Goal: Information Seeking & Learning: Learn about a topic

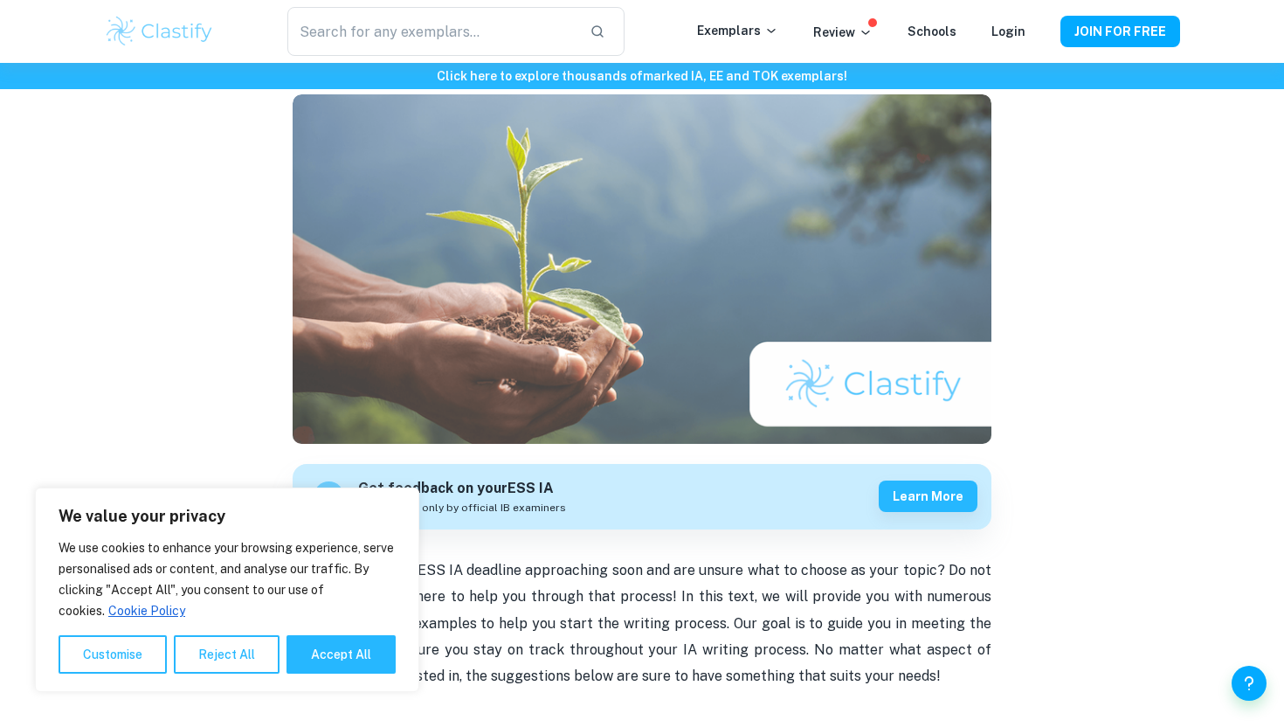
scroll to position [199, 0]
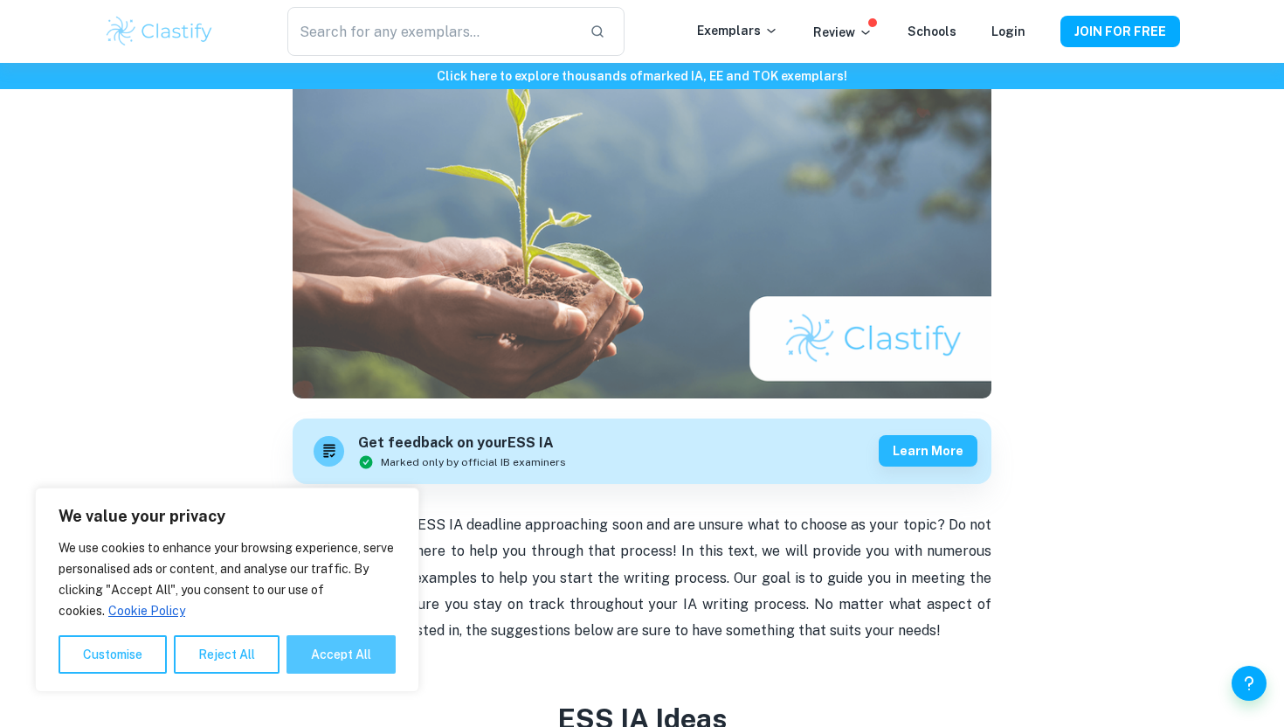
click at [349, 672] on button "Accept All" at bounding box center [340, 654] width 109 height 38
checkbox input "true"
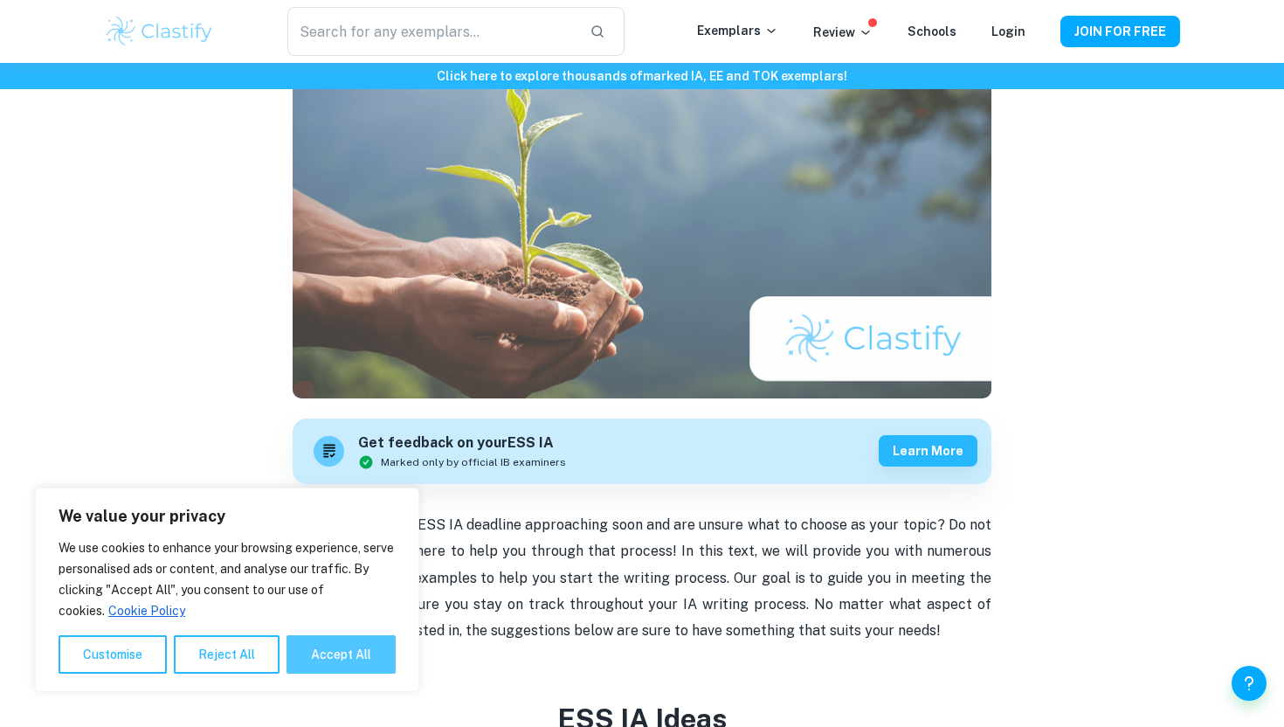
checkbox input "true"
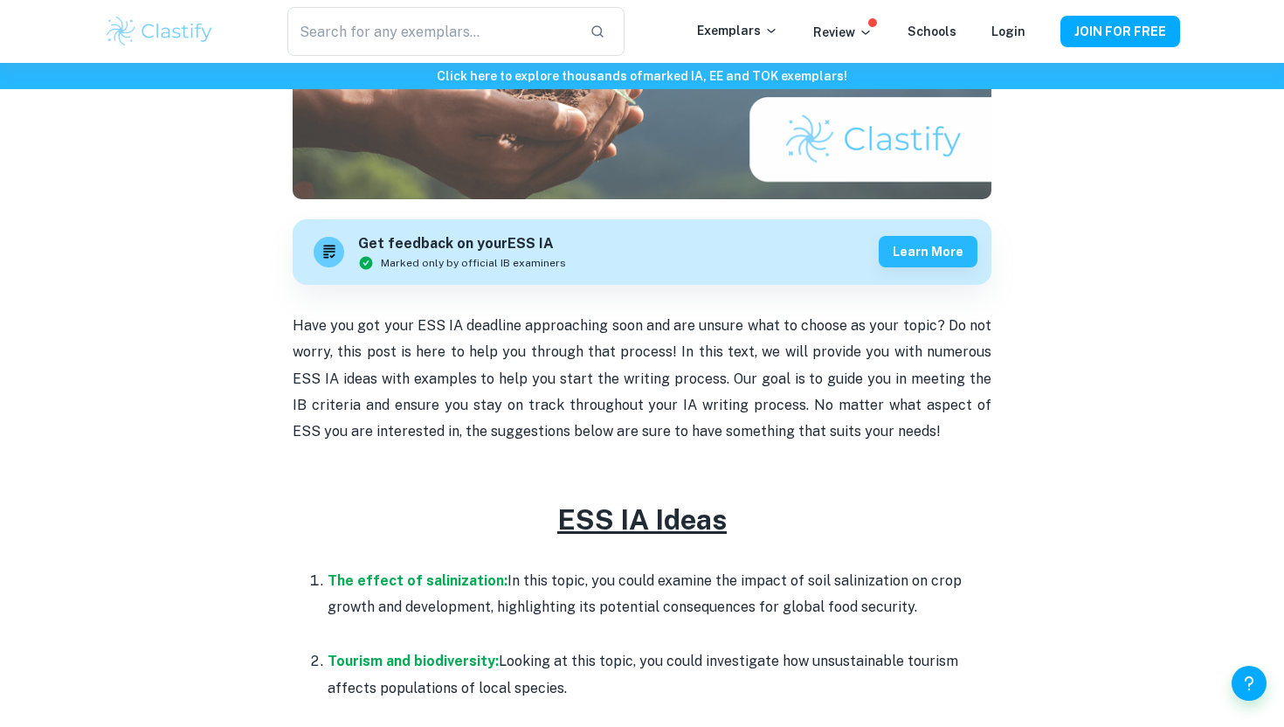
scroll to position [406, 0]
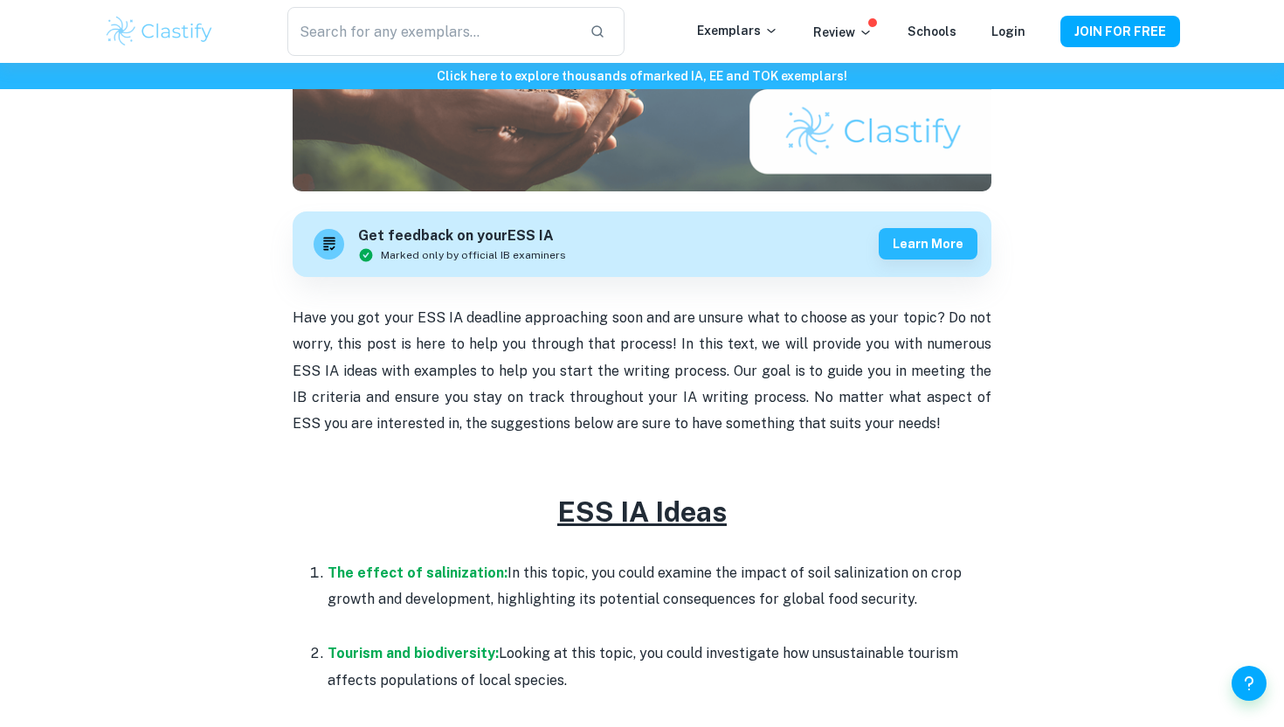
click at [432, 451] on p at bounding box center [642, 450] width 699 height 26
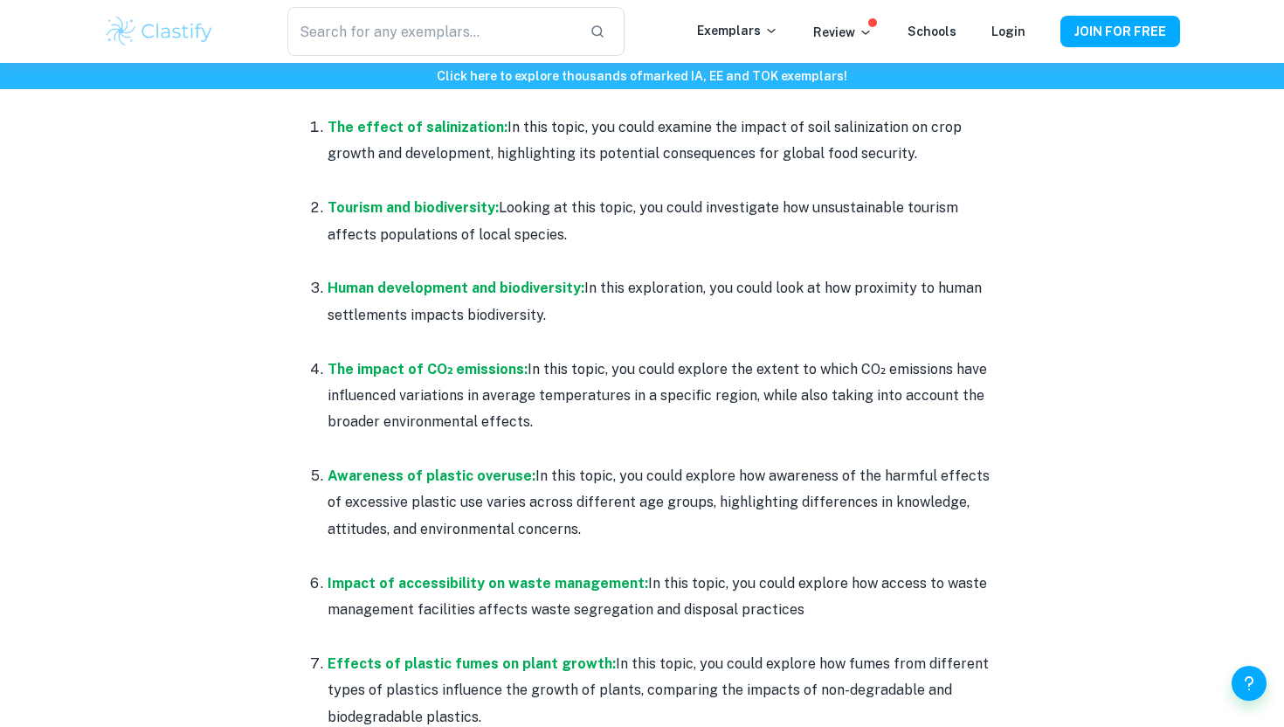
scroll to position [859, 0]
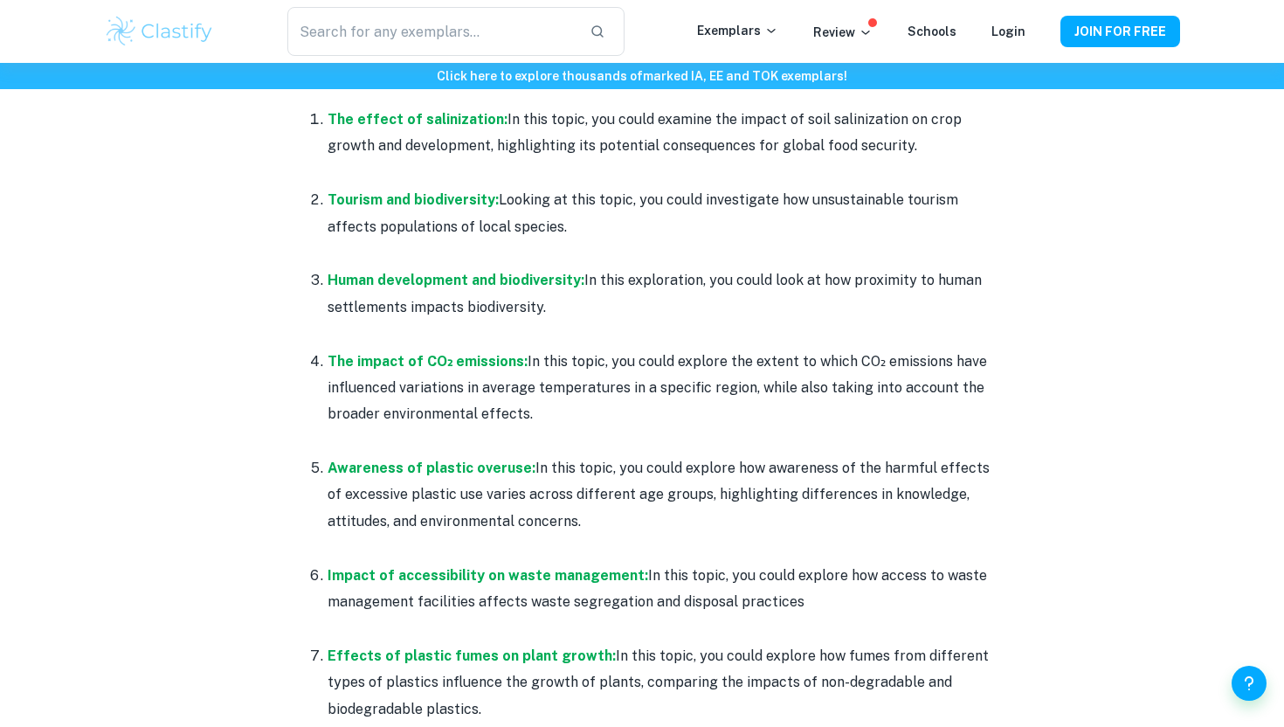
click at [608, 384] on p "The impact of CO₂ emissions: In this topic, you could explore the extent to whi…" at bounding box center [659, 387] width 664 height 79
click at [433, 353] on strong "The impact of CO₂ emissions:" at bounding box center [427, 361] width 200 height 17
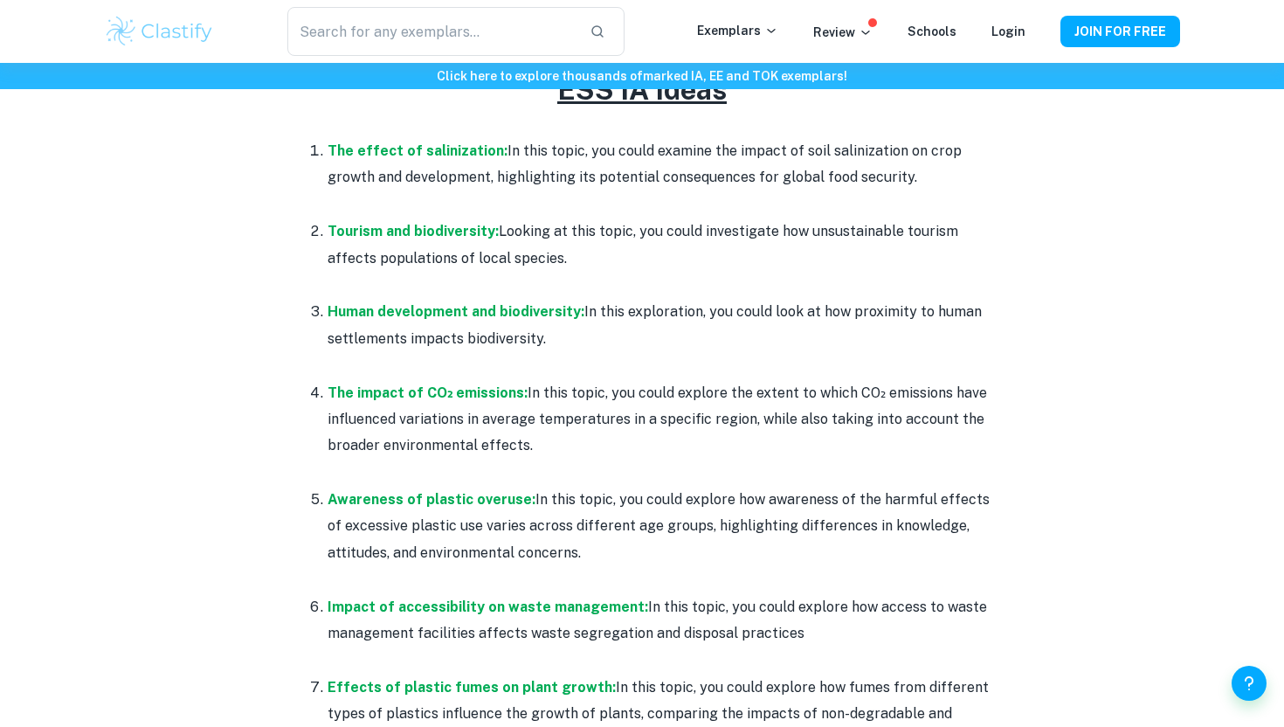
scroll to position [830, 0]
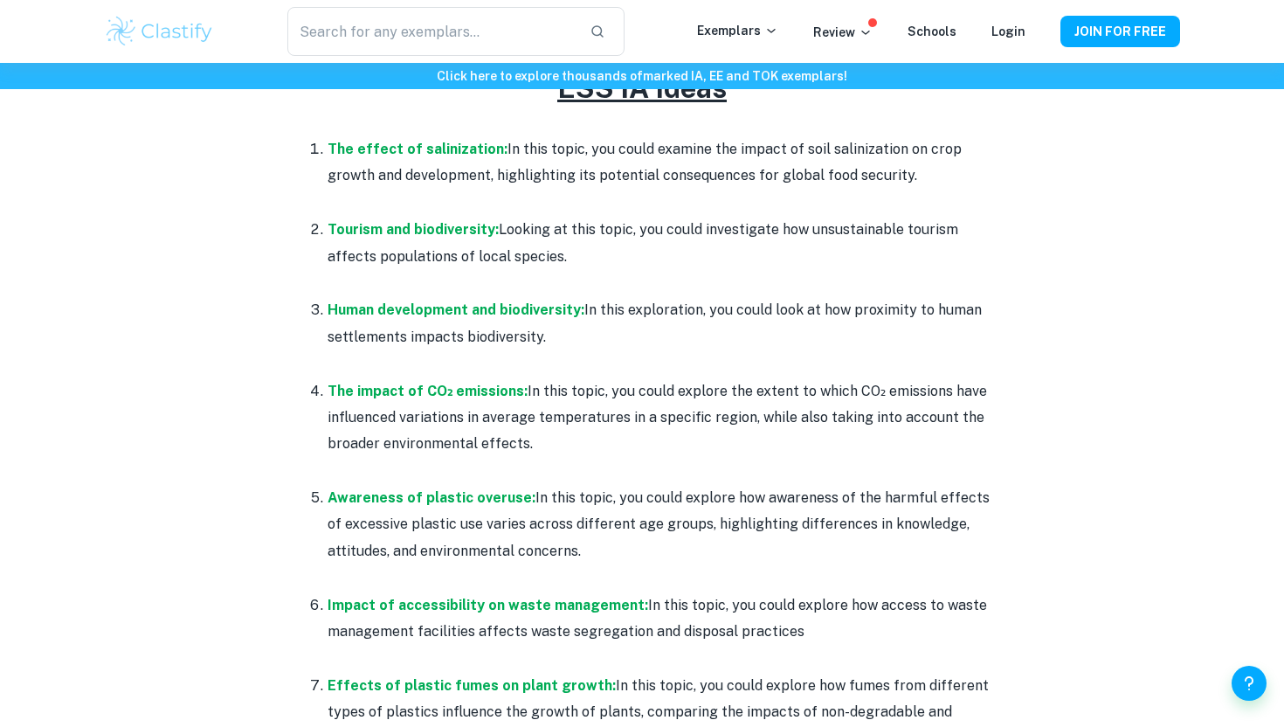
click at [715, 233] on p "Tourism and biodiversity: Looking at this topic, you could investigate how unsu…" at bounding box center [659, 243] width 664 height 53
click at [628, 398] on p "The impact of CO₂ emissions: In this topic, you could explore the extent to whi…" at bounding box center [659, 417] width 664 height 79
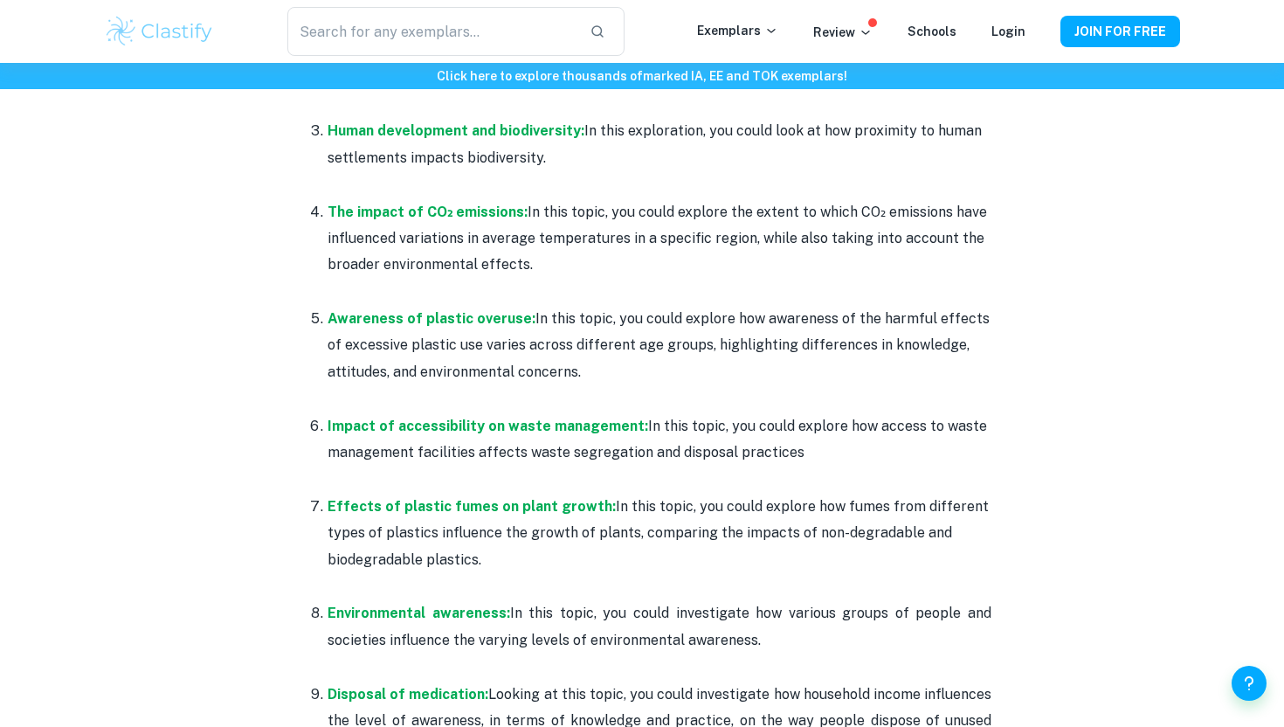
scroll to position [1013, 0]
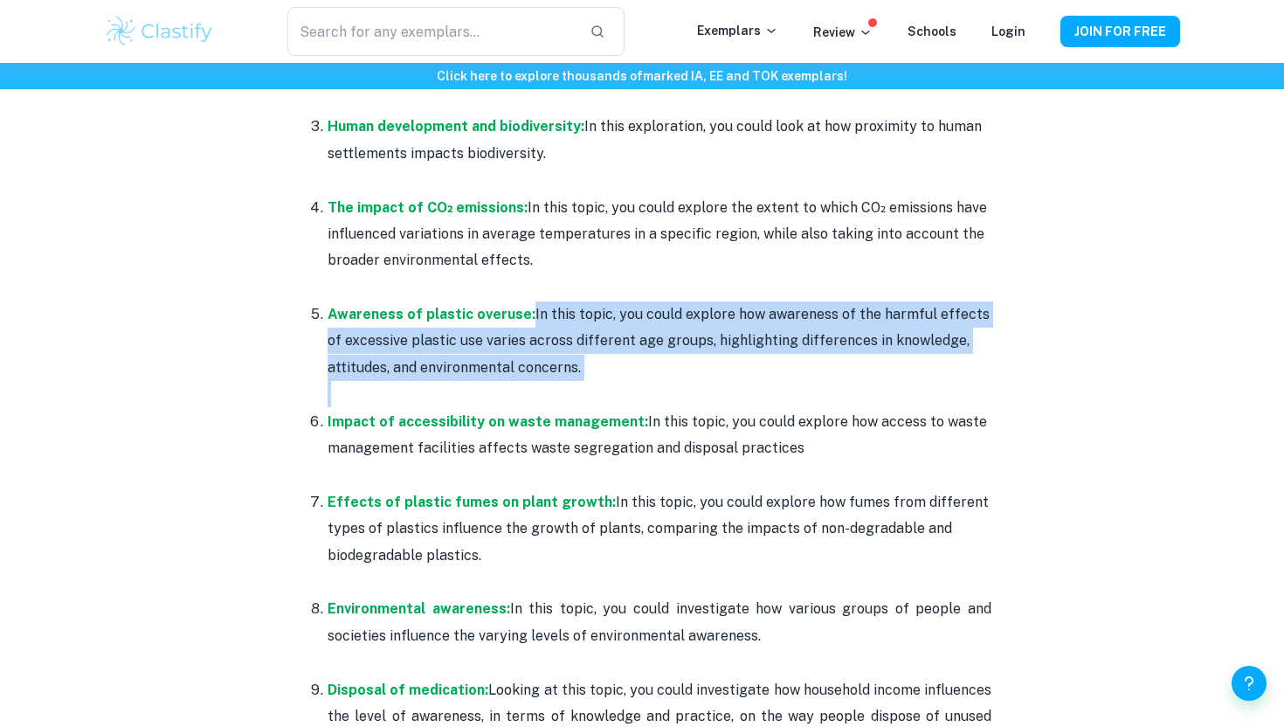
drag, startPoint x: 527, startPoint y: 315, endPoint x: 610, endPoint y: 380, distance: 105.2
click at [611, 382] on li "Awareness of plastic overuse: In this topic, you could explore how awareness of…" at bounding box center [659, 353] width 664 height 107
click at [610, 381] on p at bounding box center [659, 394] width 664 height 26
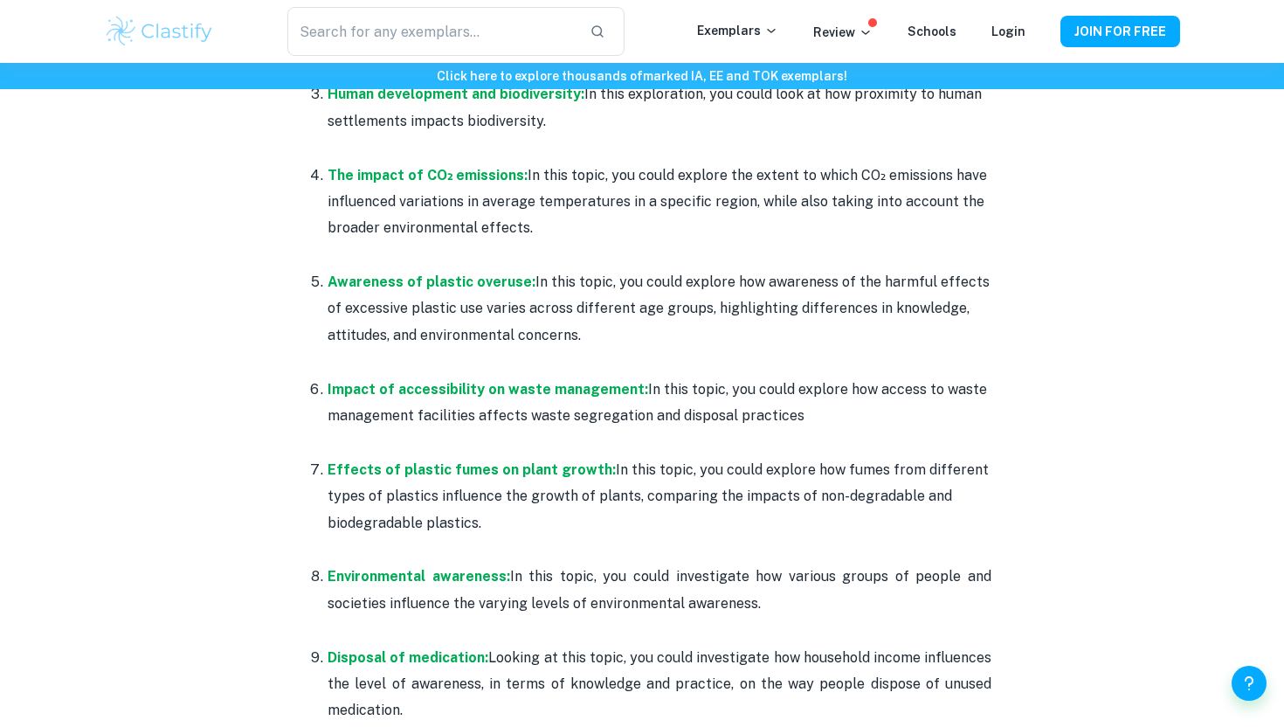
scroll to position [1071, 0]
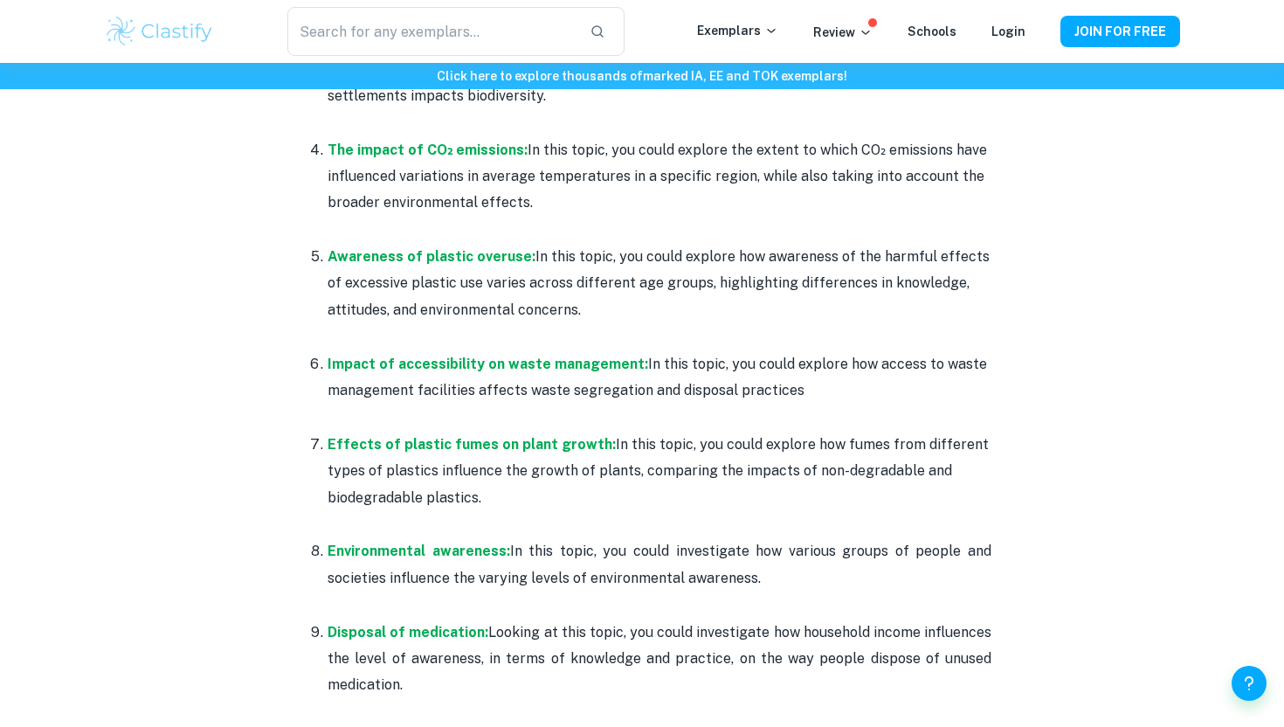
click at [818, 320] on p "Awareness of plastic overuse: In this topic, you could explore how awareness of…" at bounding box center [659, 283] width 664 height 79
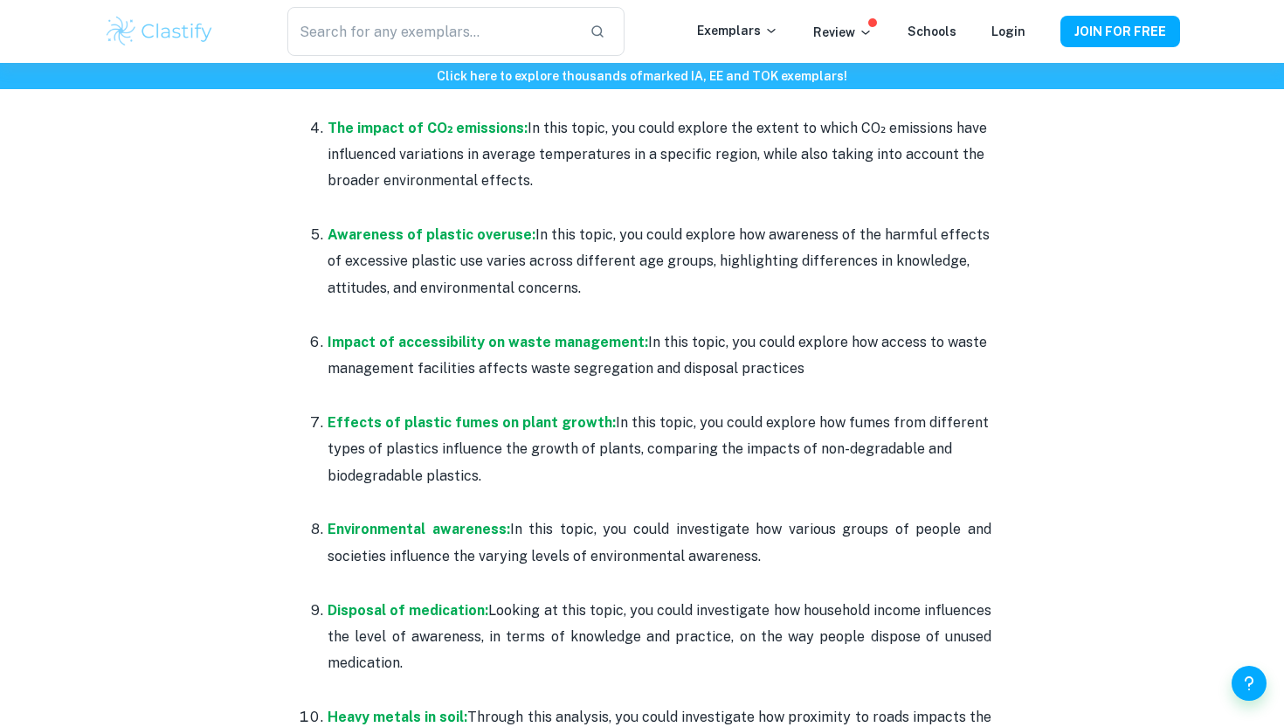
scroll to position [1097, 0]
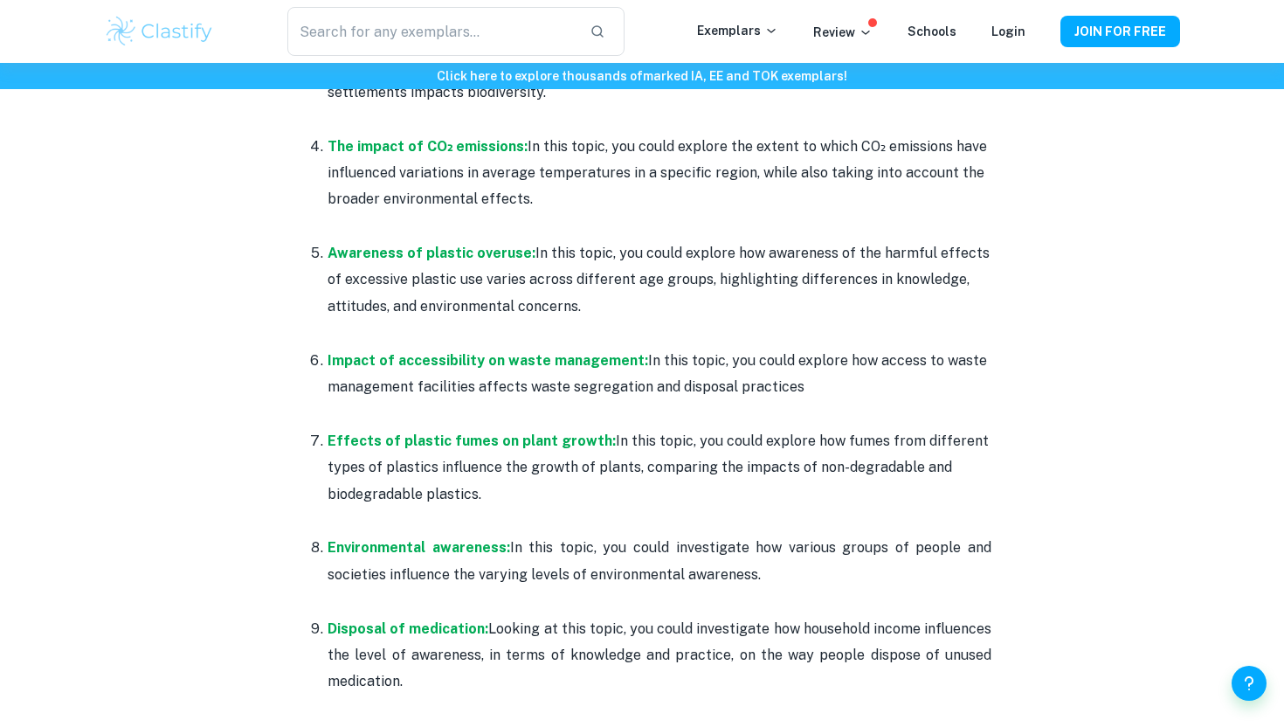
scroll to position [1072, 0]
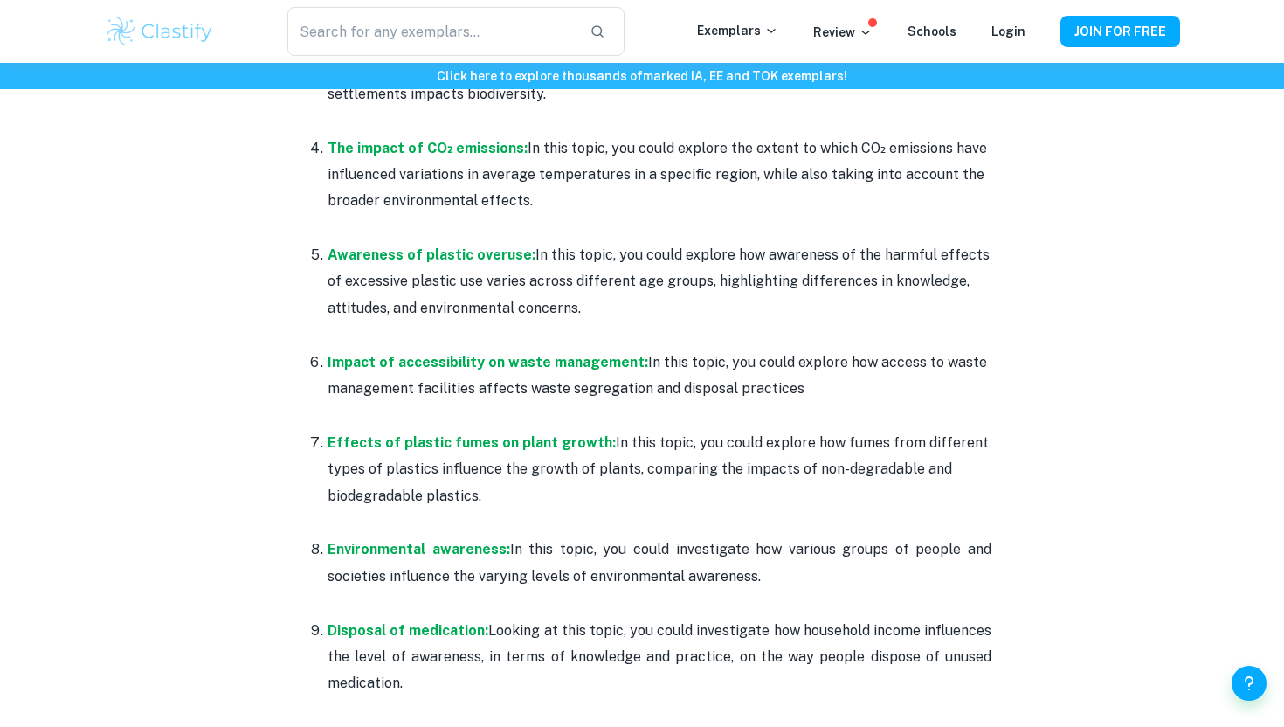
click at [772, 450] on p "Effects of plastic fumes on plant growth: In this topic, you could explore how …" at bounding box center [659, 469] width 664 height 79
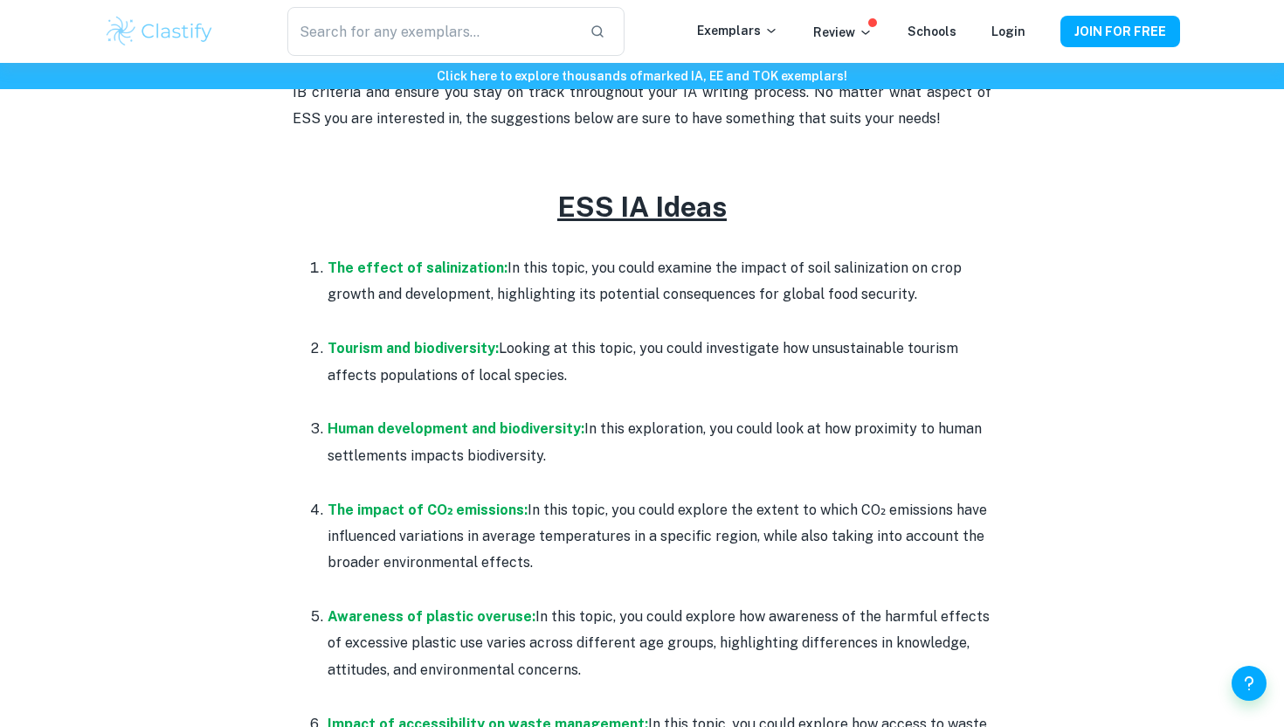
scroll to position [644, 0]
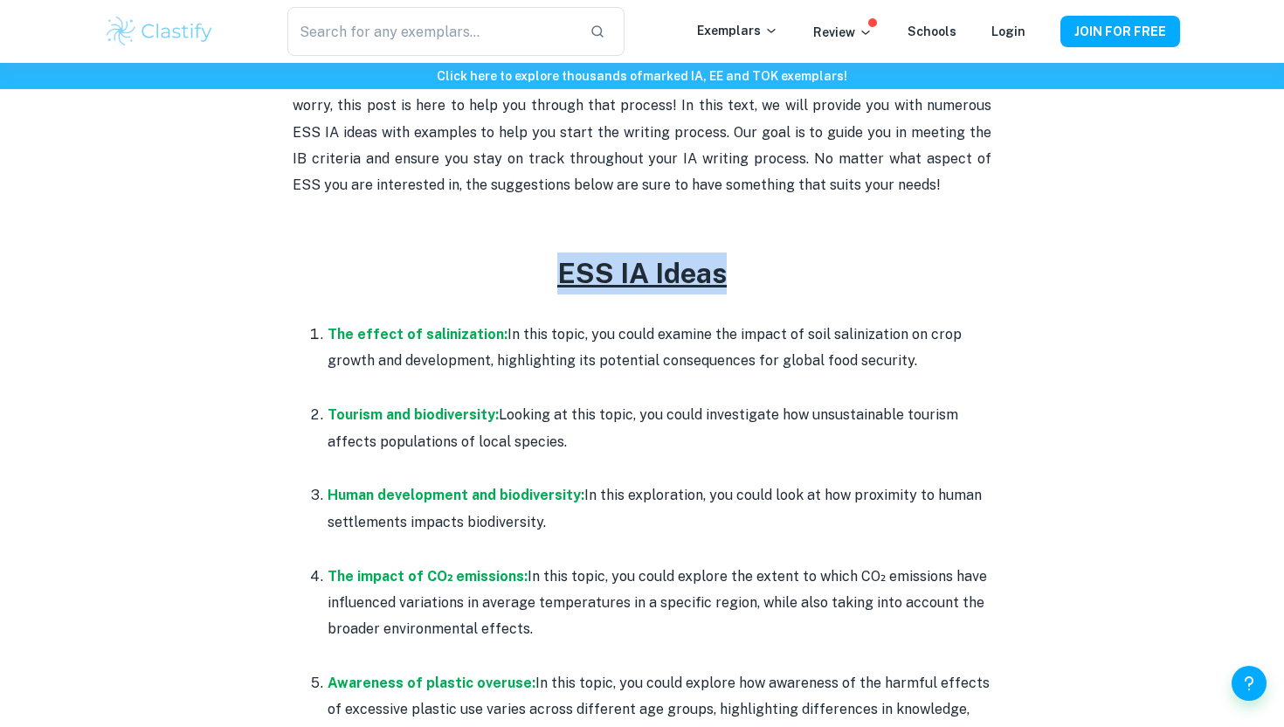
drag, startPoint x: 557, startPoint y: 265, endPoint x: 810, endPoint y: 265, distance: 253.2
click at [810, 265] on h2 "ESS IA Ideas" at bounding box center [642, 273] width 699 height 42
click at [809, 264] on h2 "ESS IA Ideas" at bounding box center [642, 273] width 699 height 42
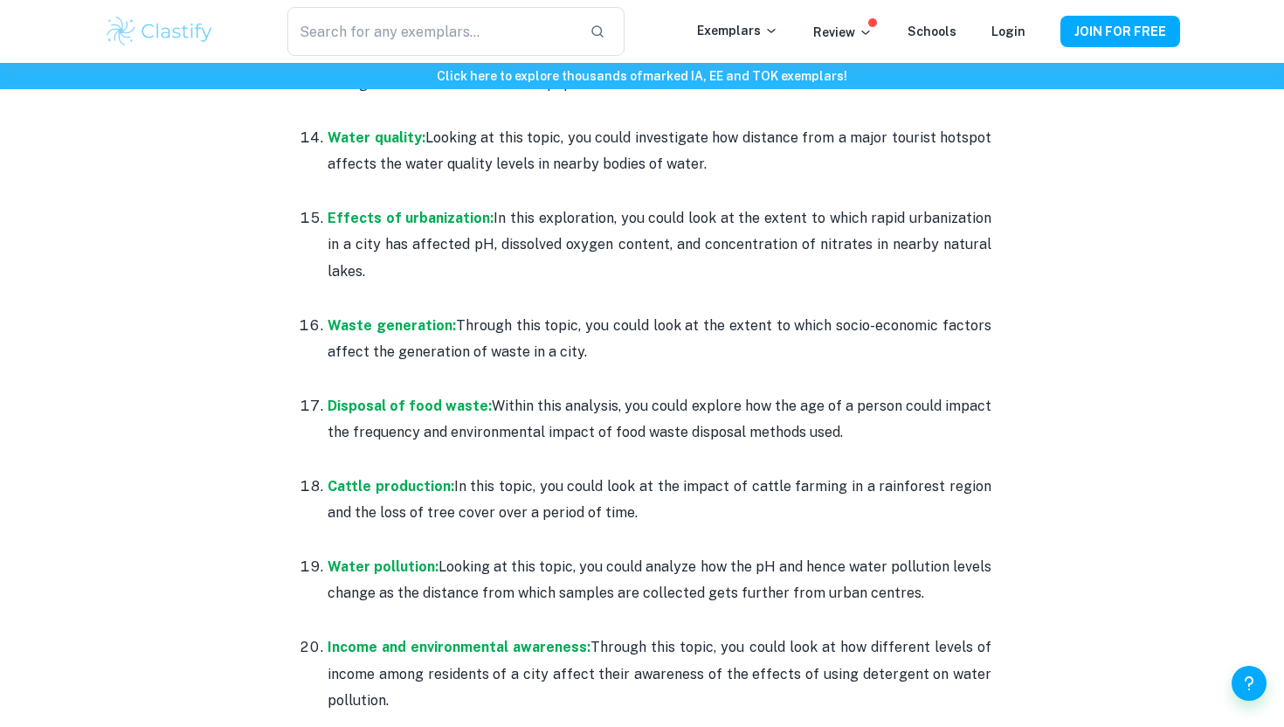
scroll to position [1994, 0]
click at [444, 396] on strong "Disposal of food waste:" at bounding box center [409, 404] width 164 height 17
click at [264, 467] on div "ESS IA Topic Ideas + Examples [2026 updated] By [PERSON_NAME][DATE] Get feedbac…" at bounding box center [642, 190] width 1076 height 4100
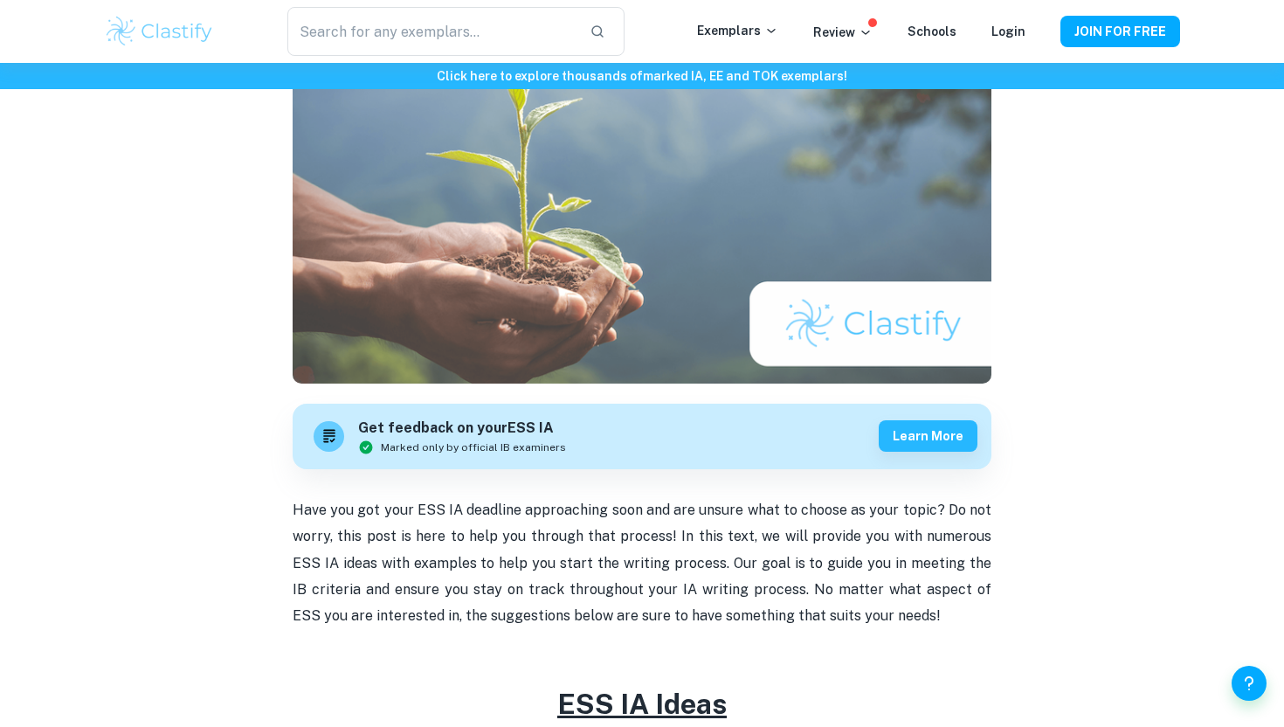
scroll to position [0, 0]
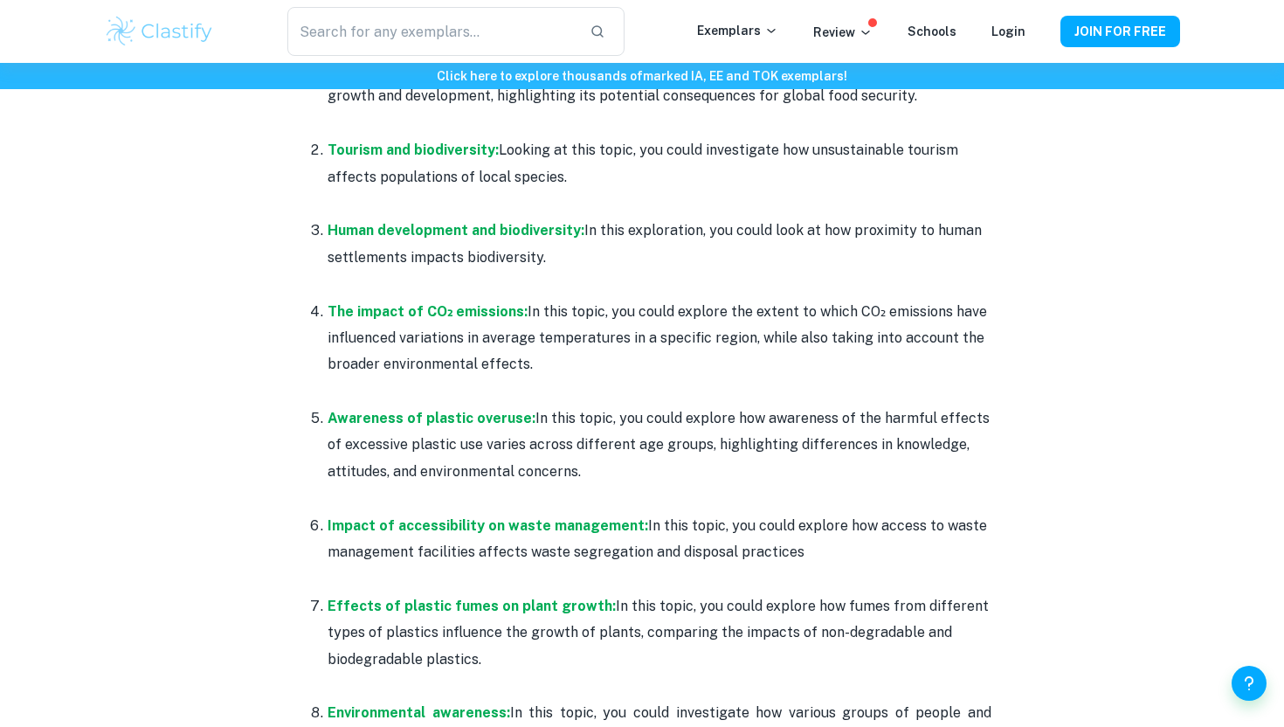
scroll to position [1644, 0]
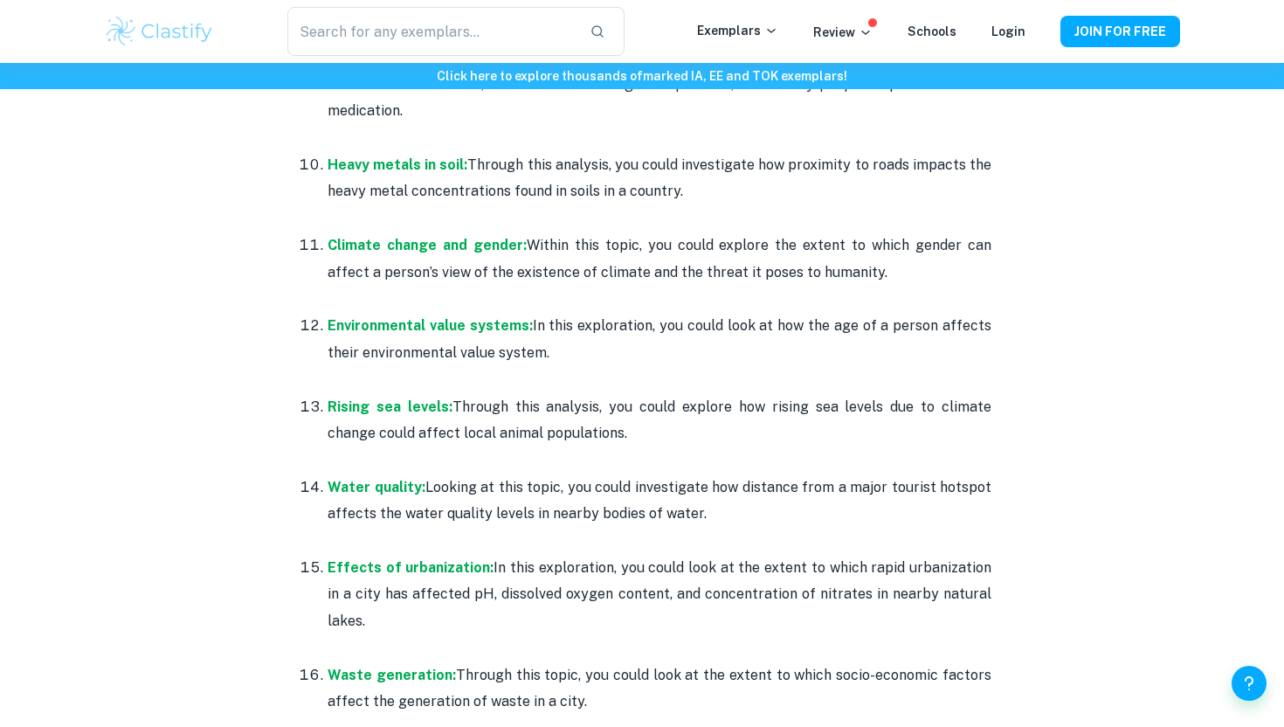
click at [614, 238] on p "Climate change and gender: Within this topic, you could explore the extent to w…" at bounding box center [659, 258] width 664 height 53
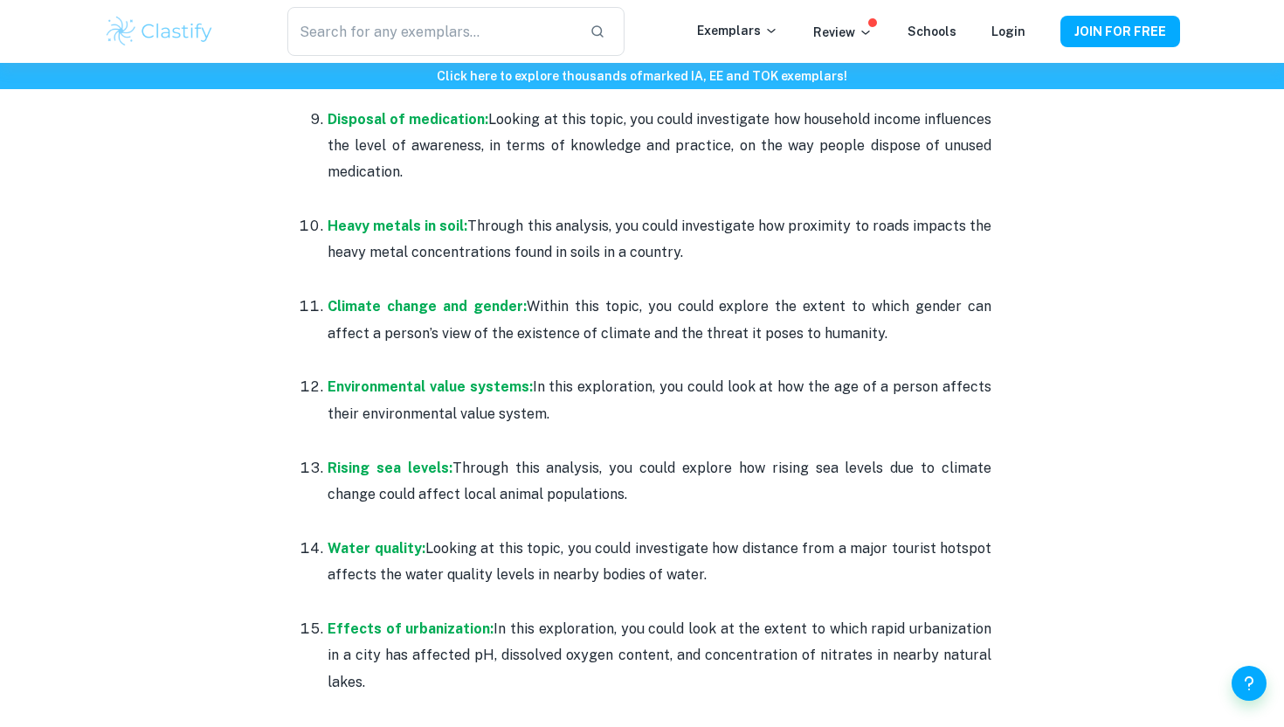
scroll to position [1444, 0]
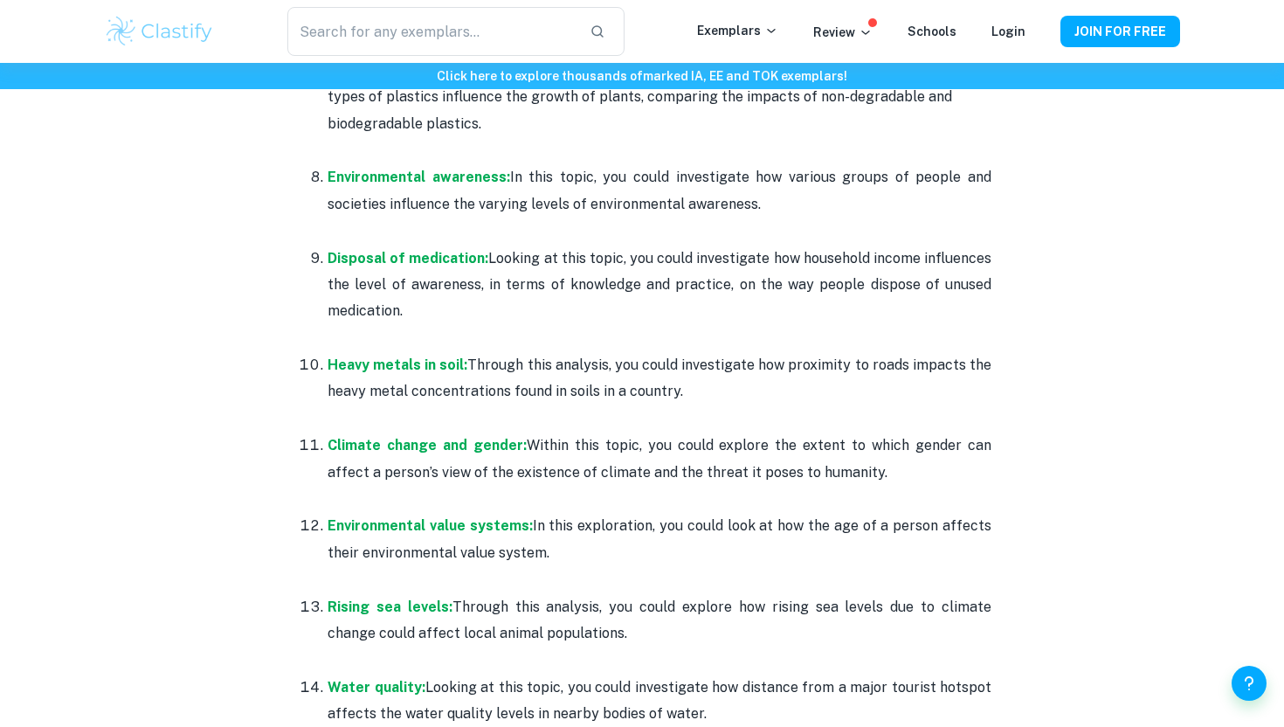
click at [258, 307] on div "ESS IA Topic Ideas + Examples [2026 updated] By [PERSON_NAME][DATE] Get feedbac…" at bounding box center [642, 740] width 1076 height 4100
click at [257, 336] on div "ESS IA Topic Ideas + Examples [2026 updated] By [PERSON_NAME][DATE] Get feedbac…" at bounding box center [642, 740] width 1076 height 4100
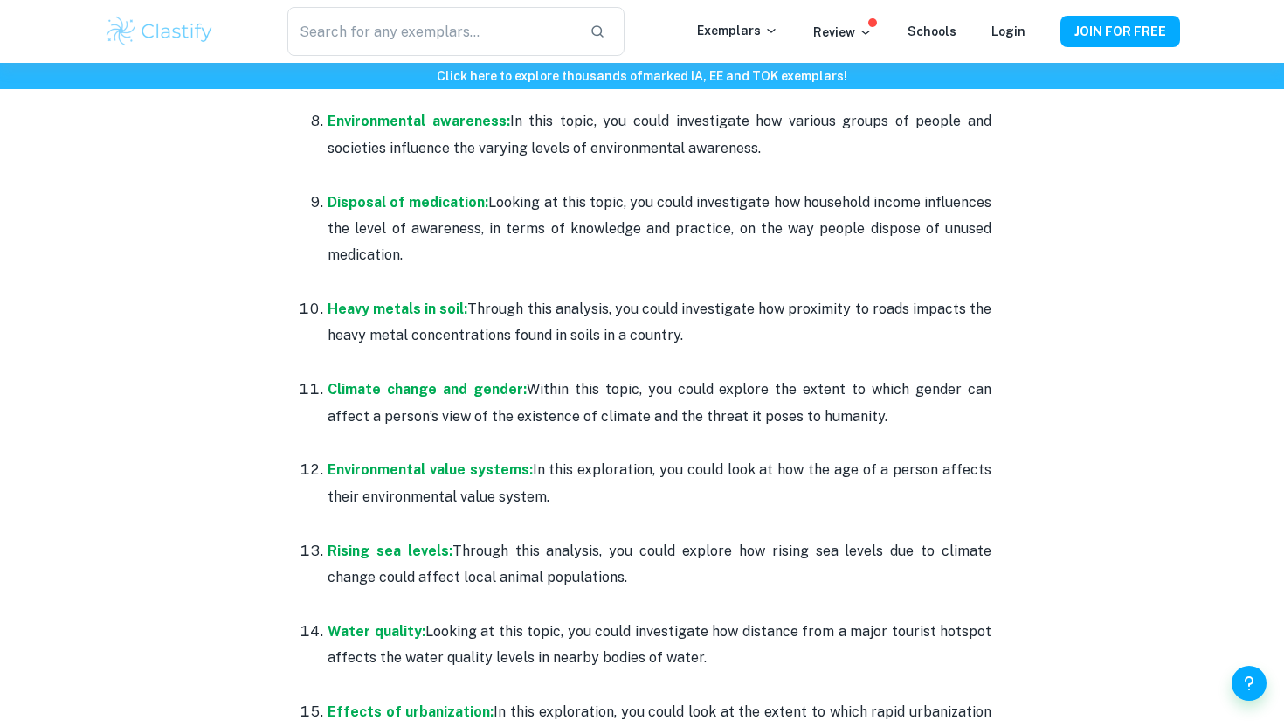
scroll to position [1522, 0]
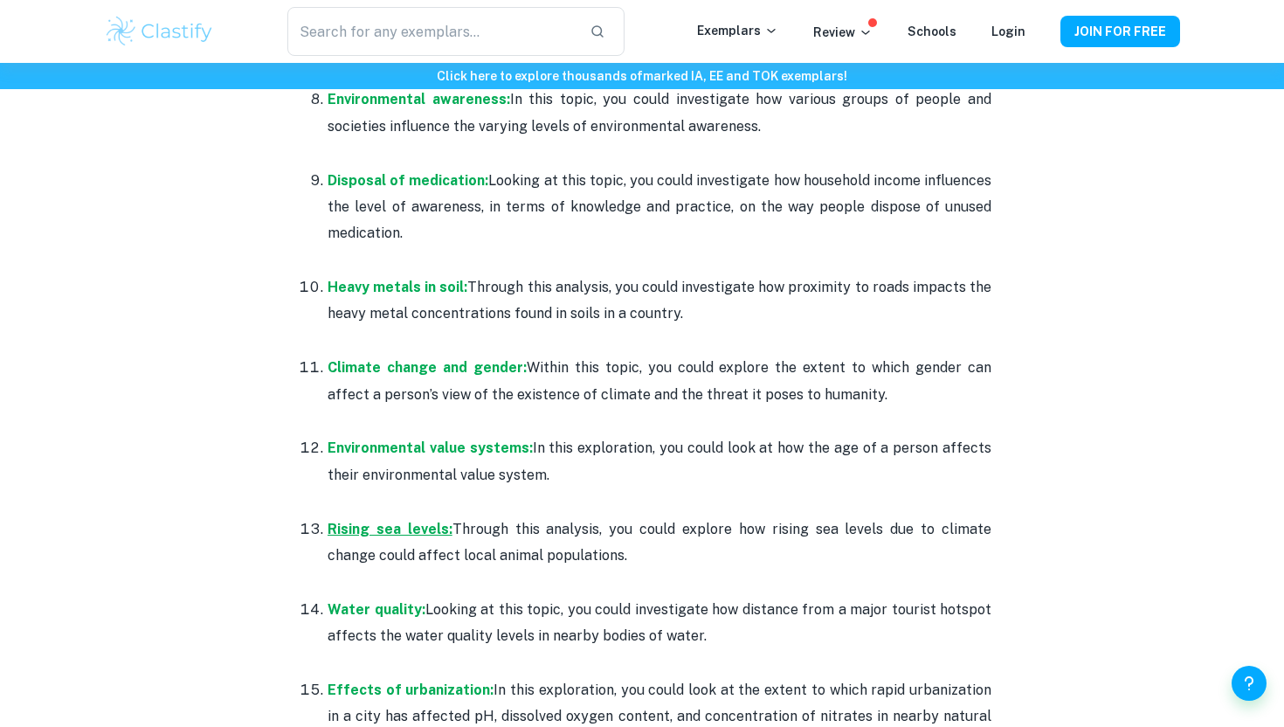
click at [394, 533] on strong "Rising sea levels:" at bounding box center [389, 528] width 125 height 17
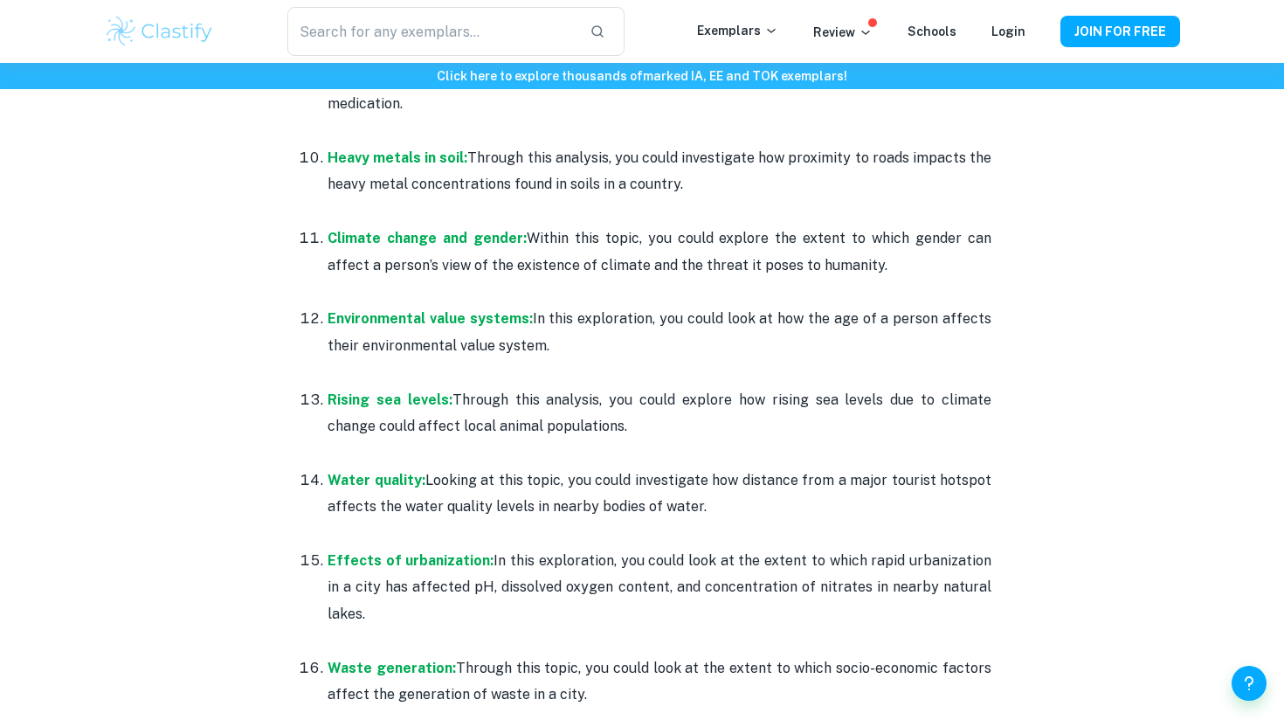
scroll to position [1650, 0]
click at [395, 473] on strong "Water quality:" at bounding box center [376, 480] width 98 height 17
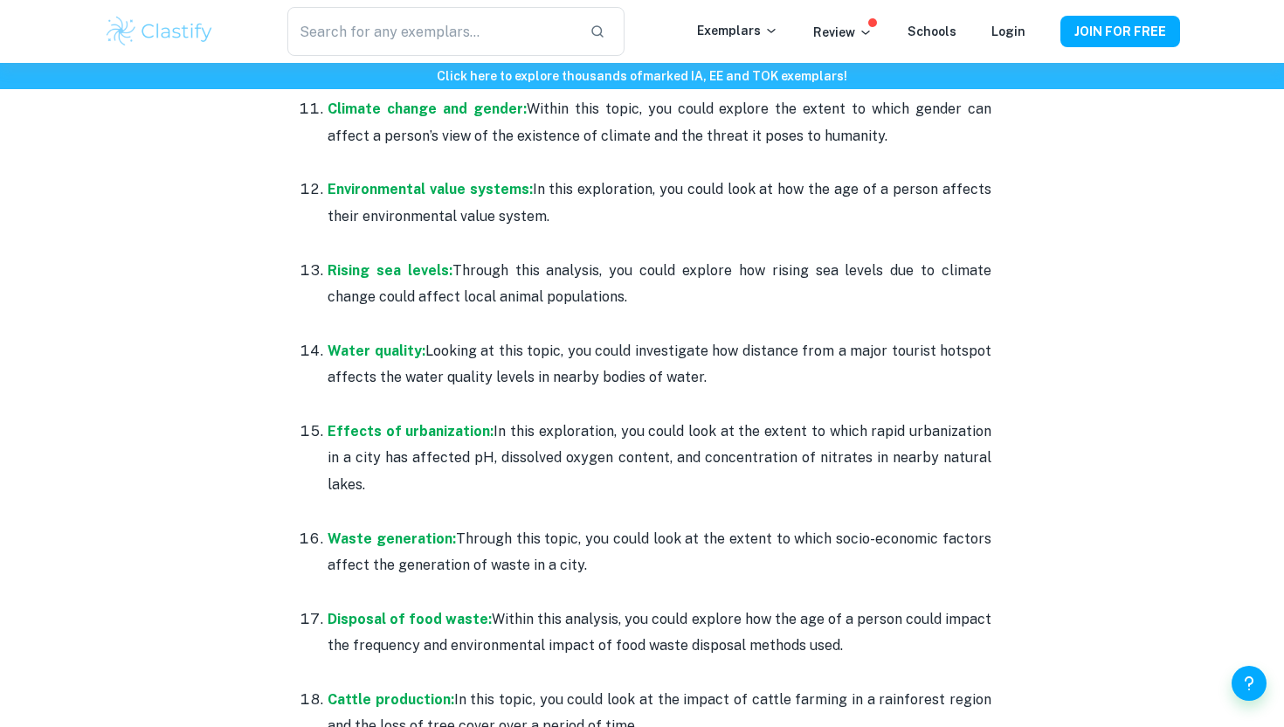
scroll to position [1801, 0]
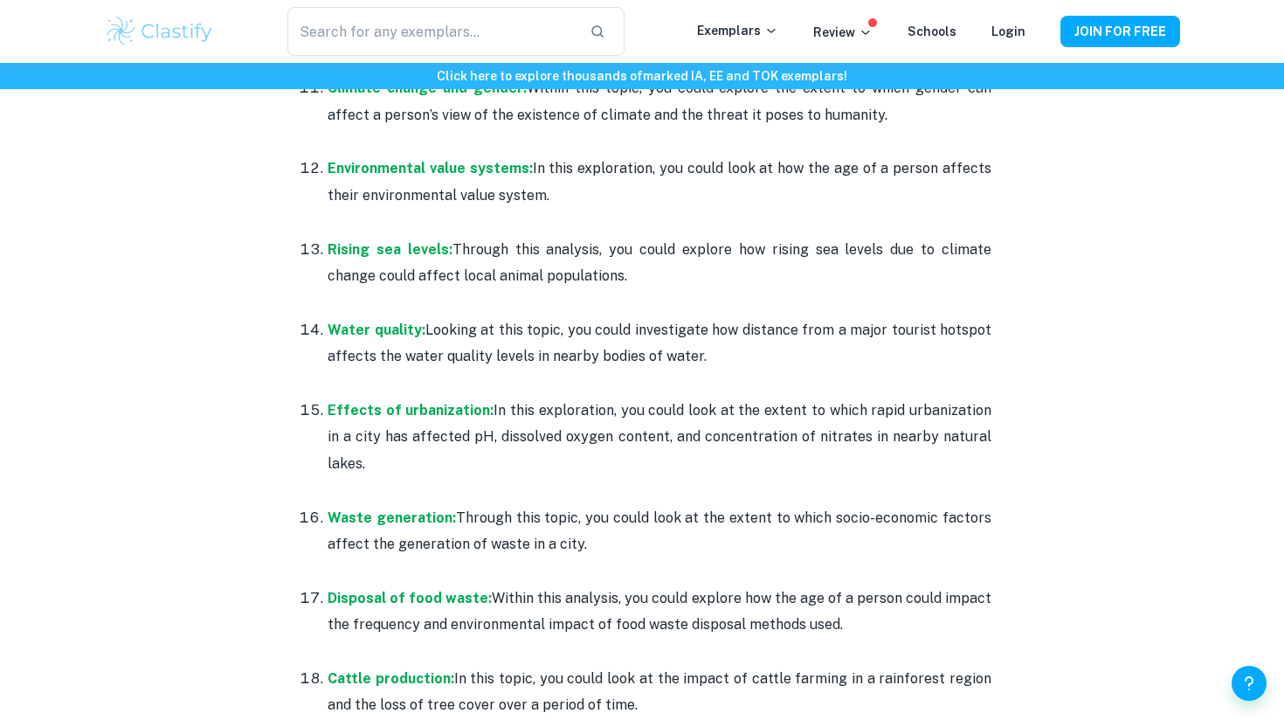
click at [632, 477] on p at bounding box center [659, 490] width 664 height 26
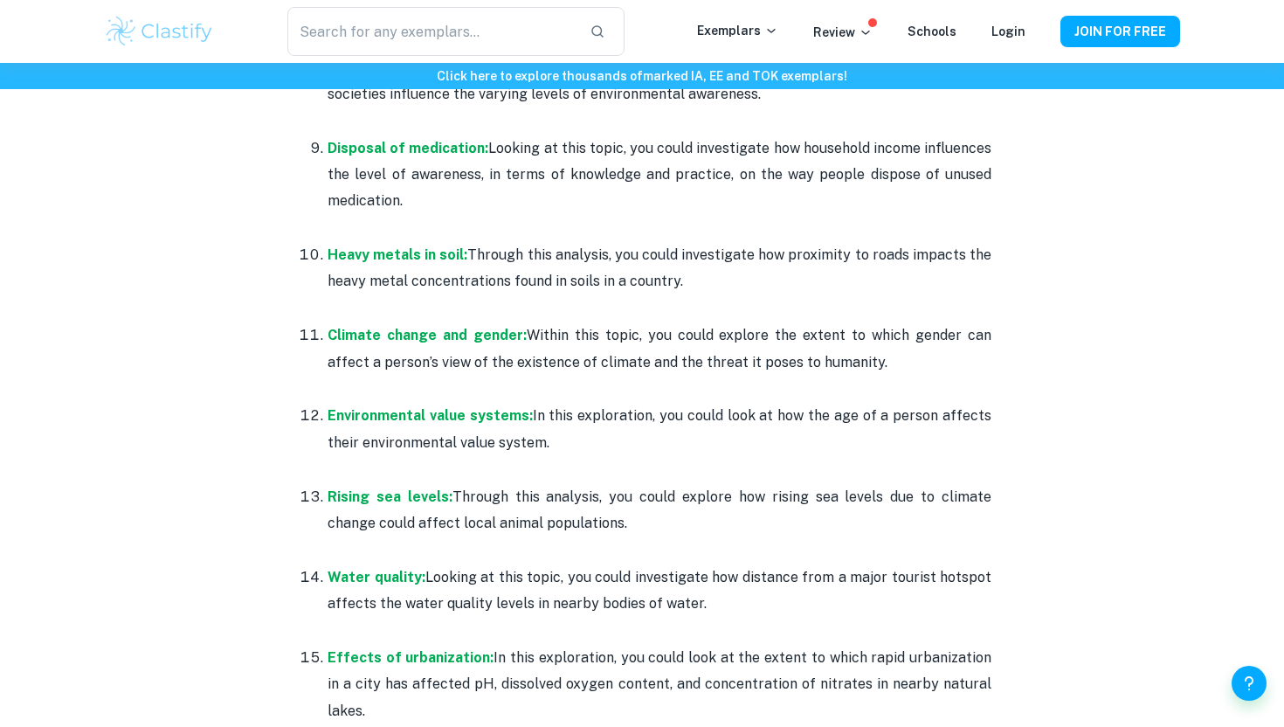
scroll to position [1553, 0]
click at [447, 248] on strong "Heavy metals in soil:" at bounding box center [397, 255] width 140 height 17
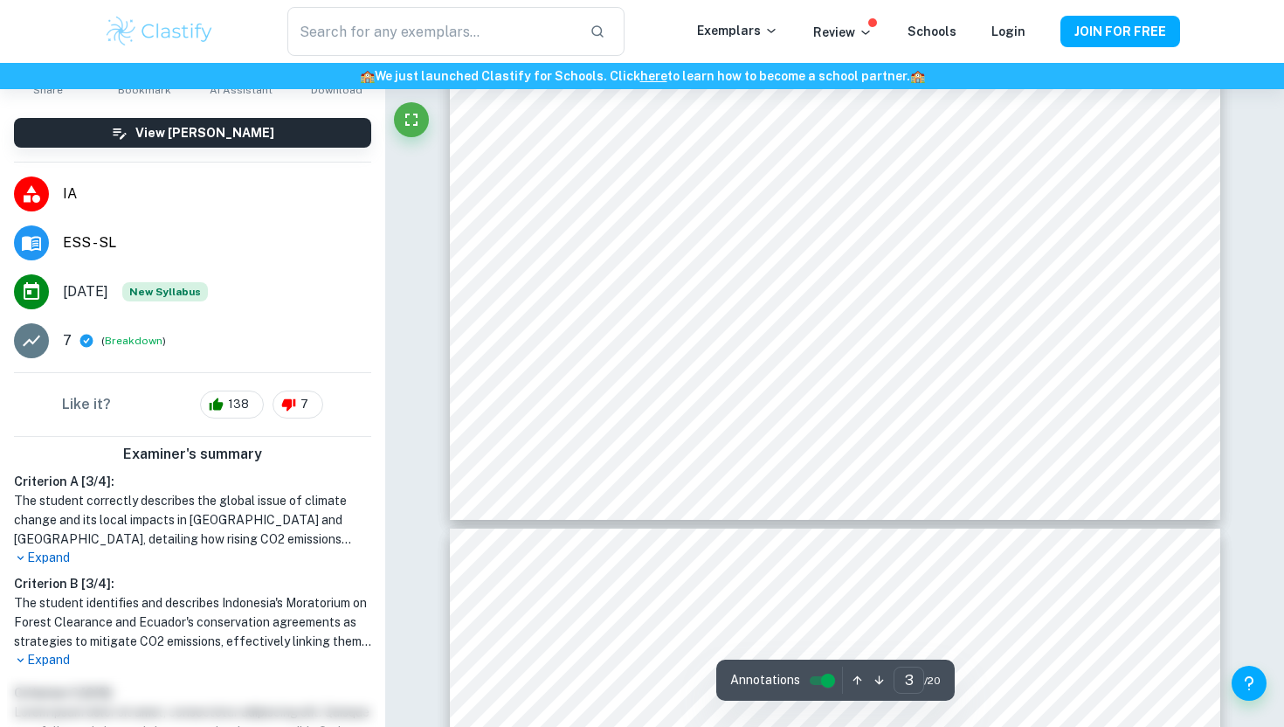
scroll to position [2715, 0]
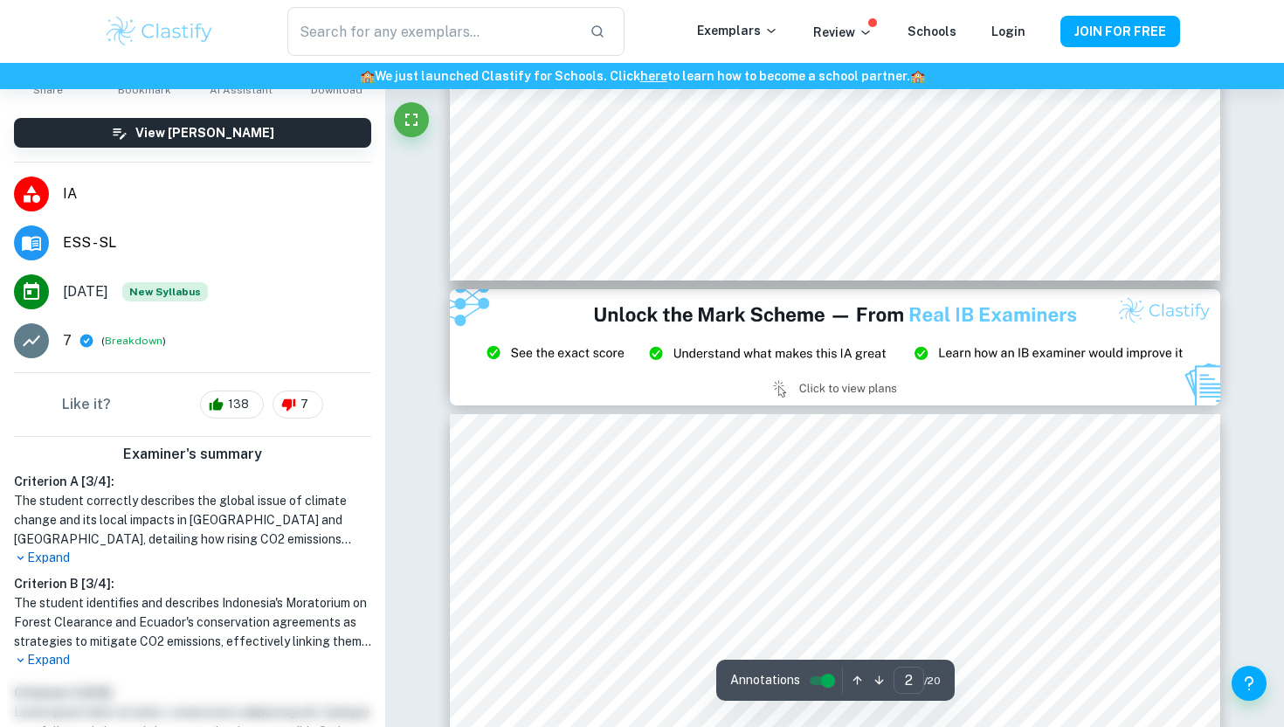
scroll to position [816, 0]
type input "1"
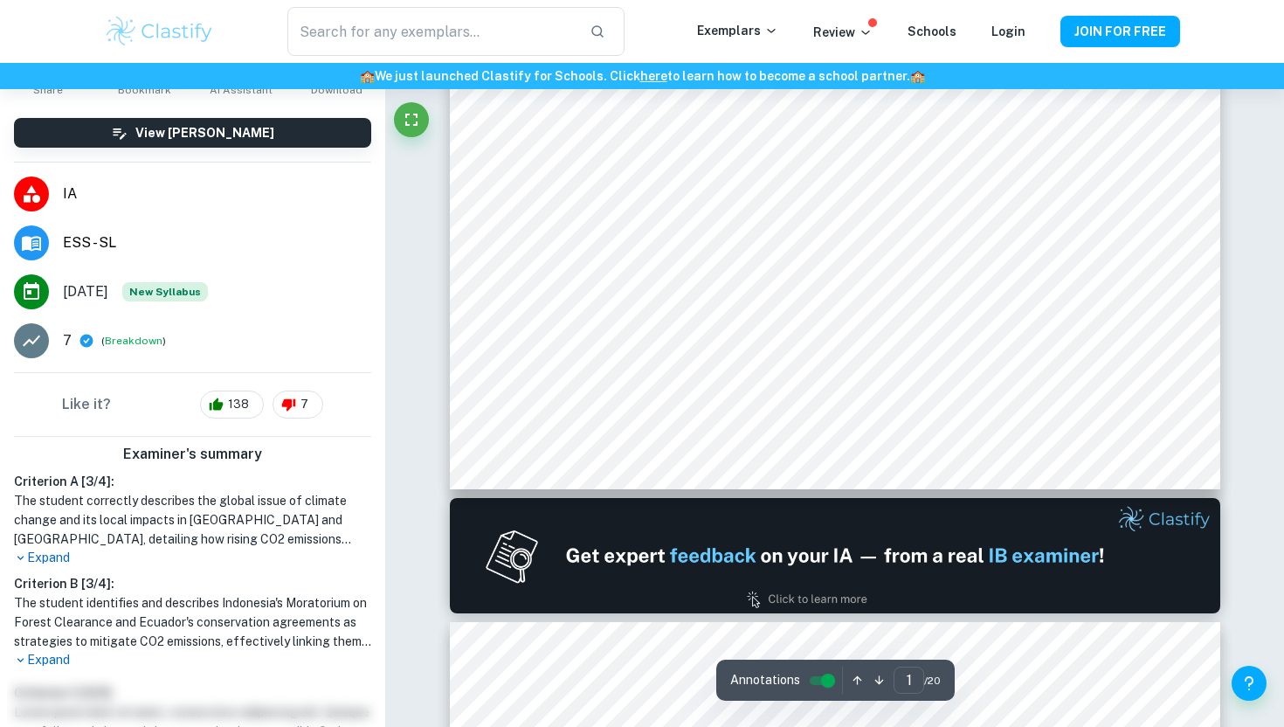
scroll to position [616, 0]
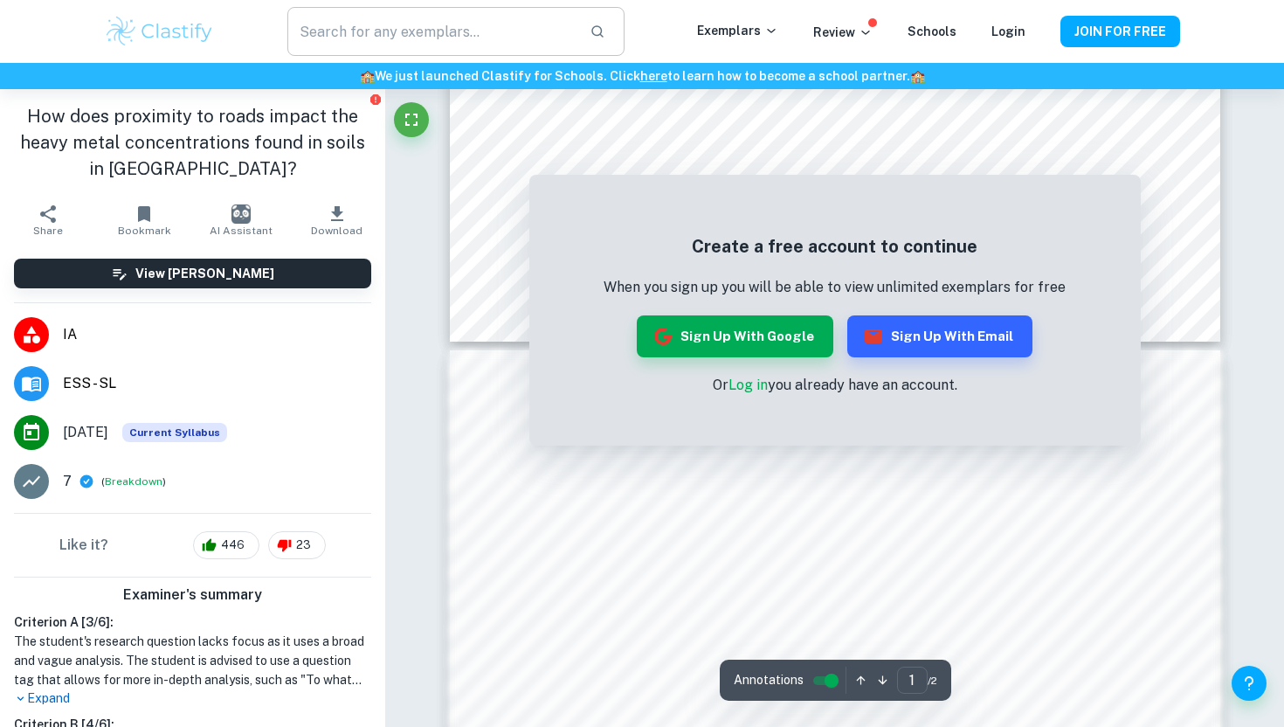
scroll to position [857, 0]
